Goal: Information Seeking & Learning: Learn about a topic

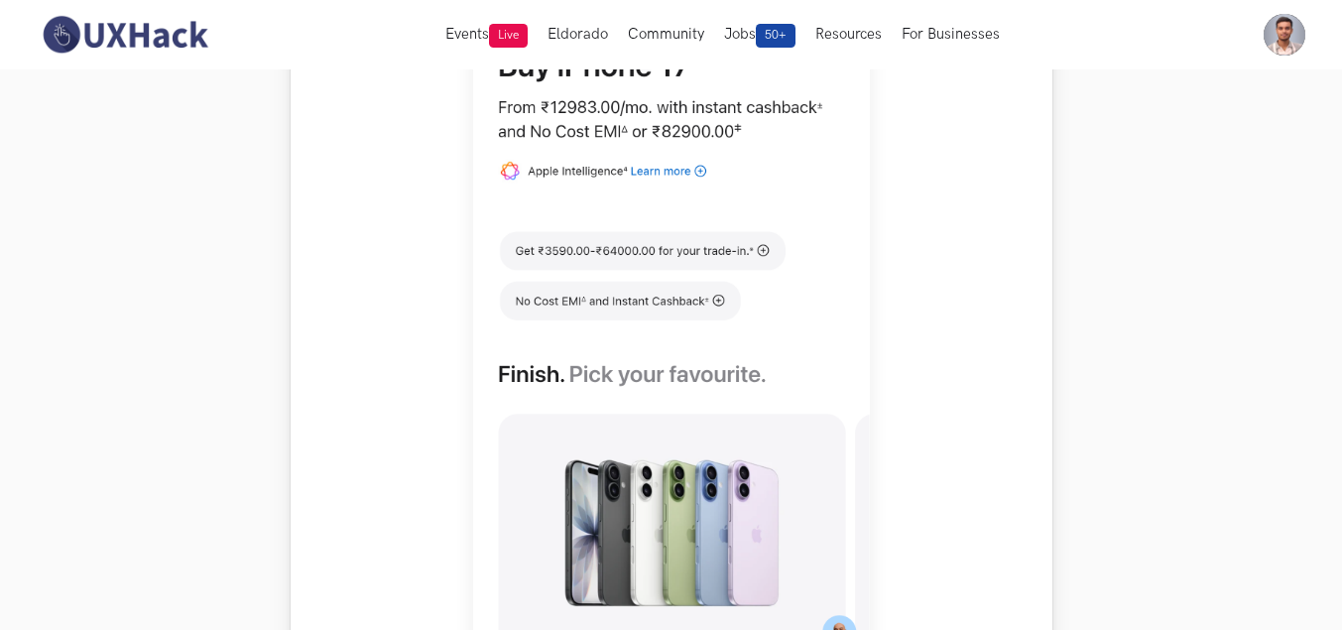
scroll to position [1082, 0]
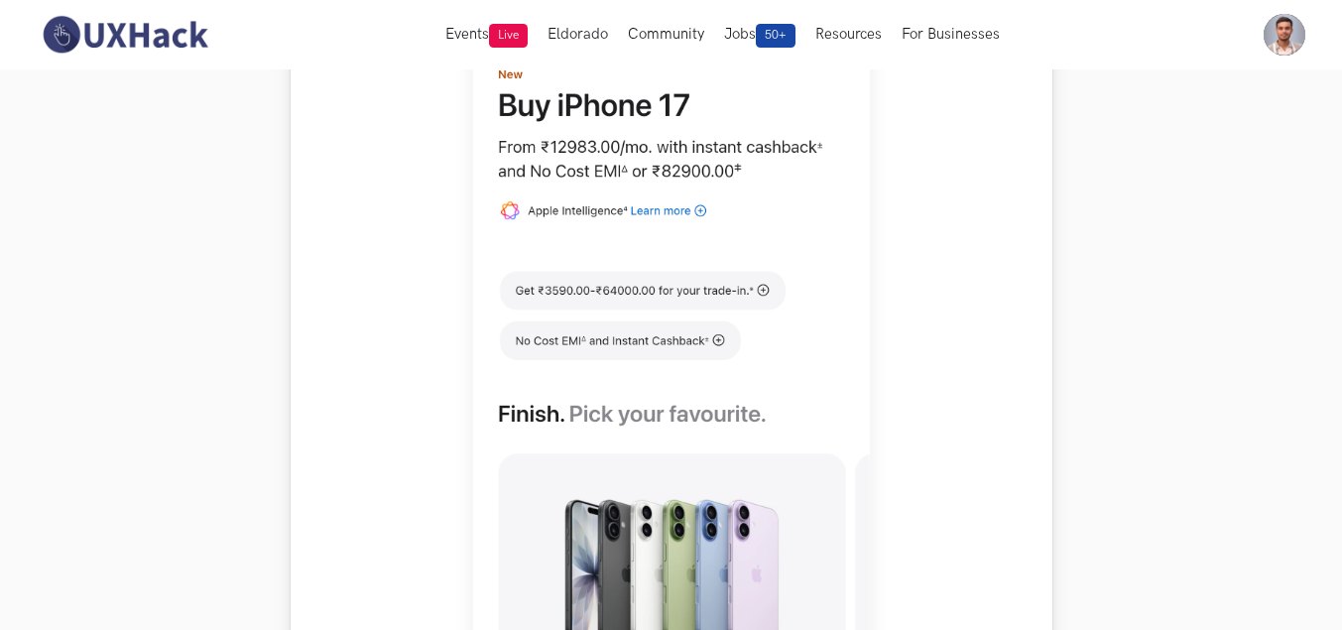
click at [671, 299] on img at bounding box center [671, 262] width 397 height 882
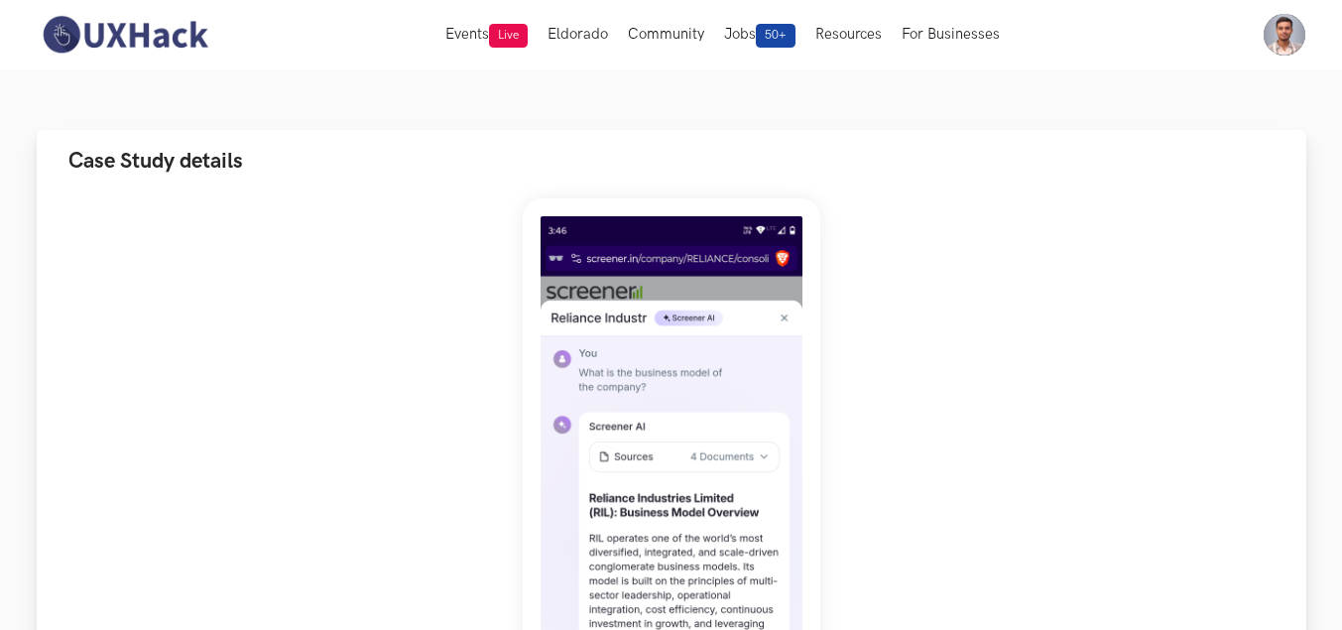
scroll to position [297, 0]
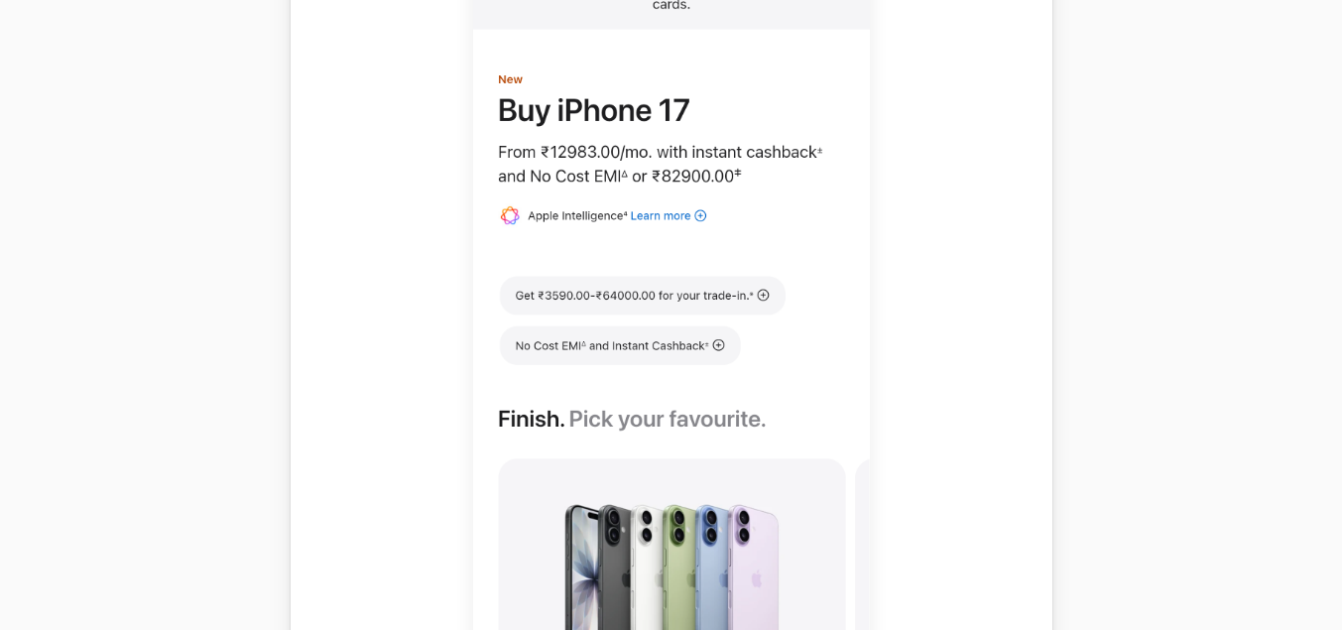
scroll to position [1082, 0]
